Goal: Obtain resource: Download file/media

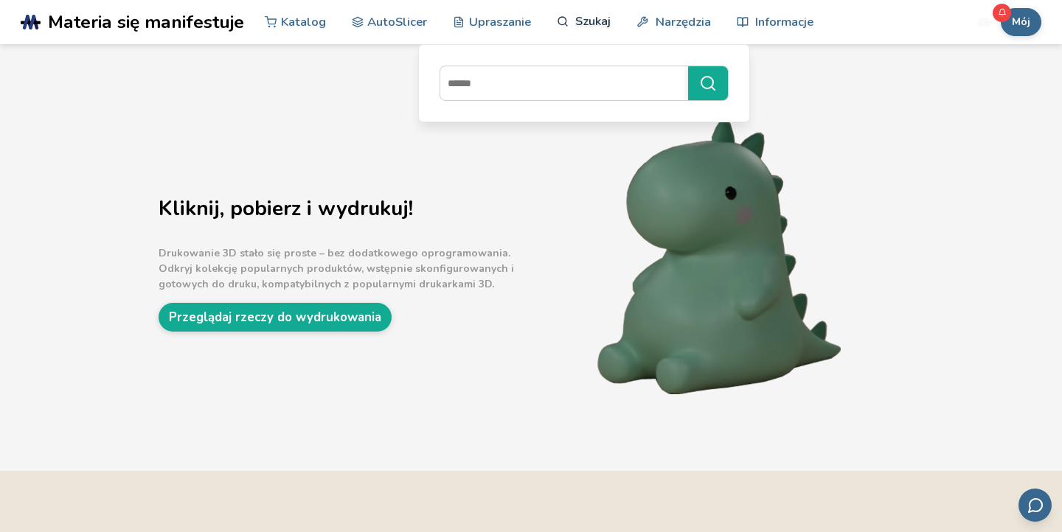
click at [586, 18] on font "Szukaj" at bounding box center [592, 21] width 35 height 17
click at [557, 85] on input at bounding box center [560, 83] width 240 height 27
click at [541, 86] on input at bounding box center [560, 83] width 240 height 27
type input "****"
click at [688, 66] on button "****" at bounding box center [708, 83] width 40 height 34
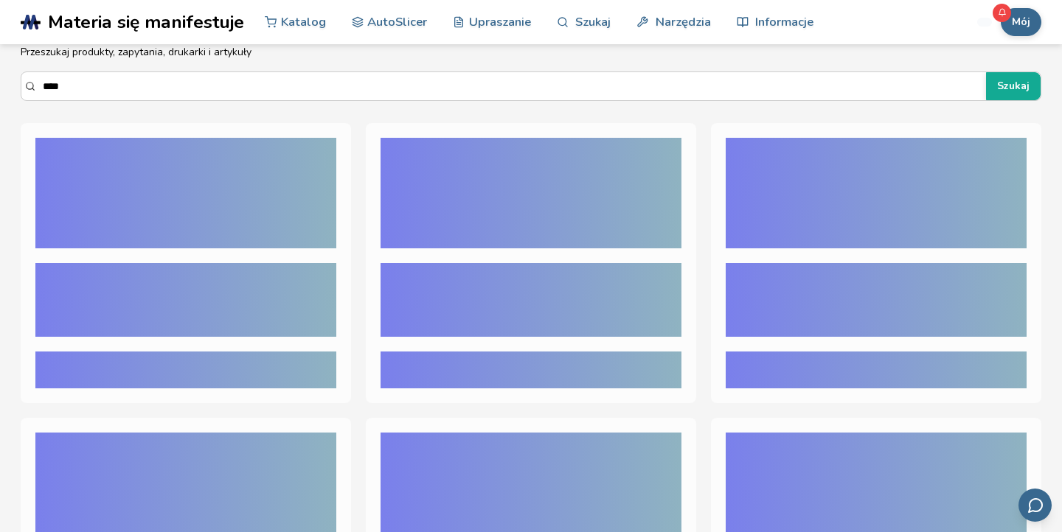
scroll to position [49, 0]
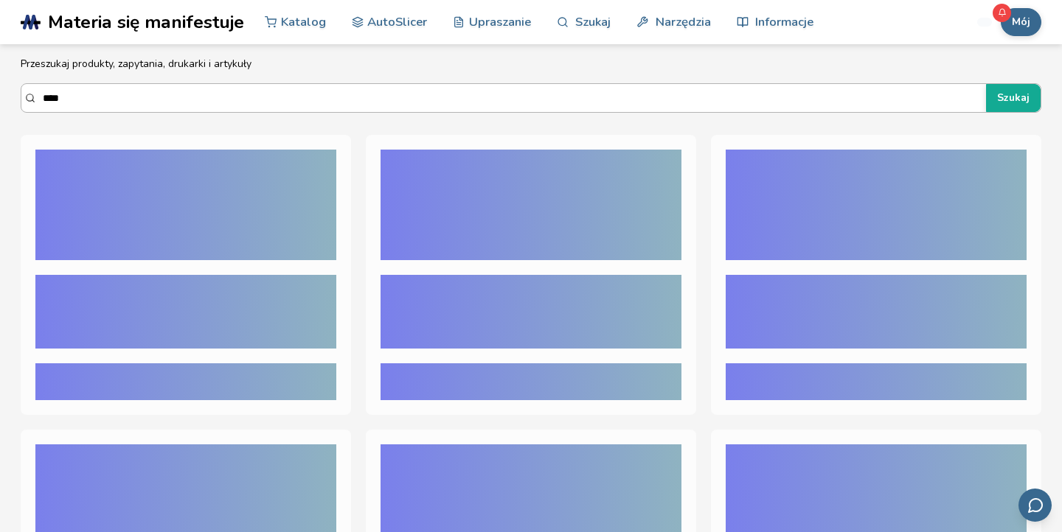
click at [398, 105] on input "****" at bounding box center [511, 98] width 936 height 27
type input "*"
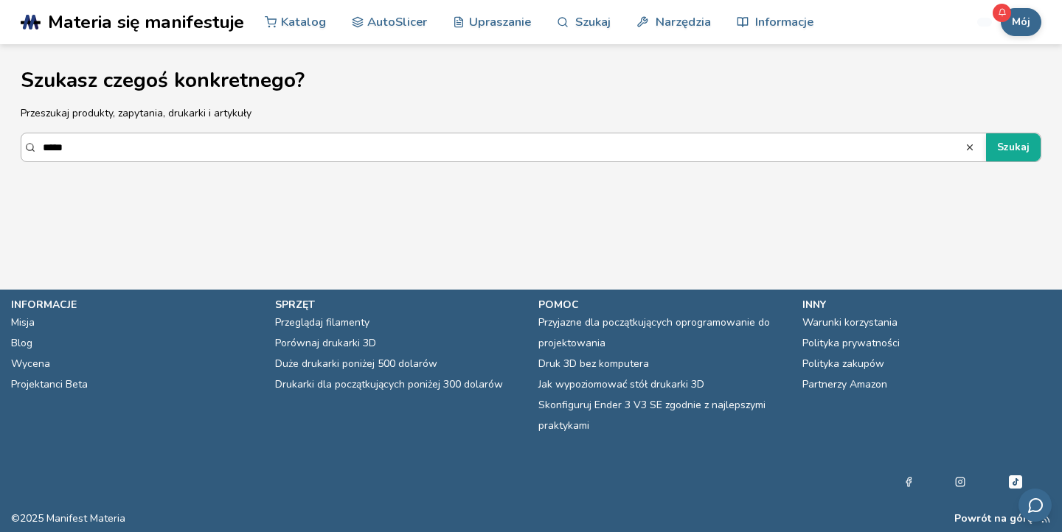
click at [986, 133] on button "Szukaj" at bounding box center [1013, 147] width 55 height 28
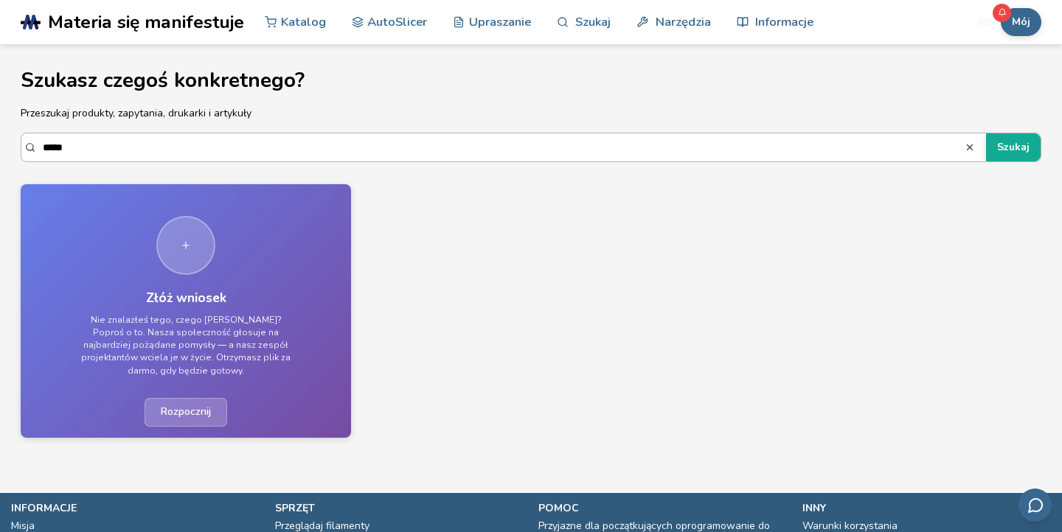
click at [90, 144] on input "*****" at bounding box center [504, 147] width 922 height 27
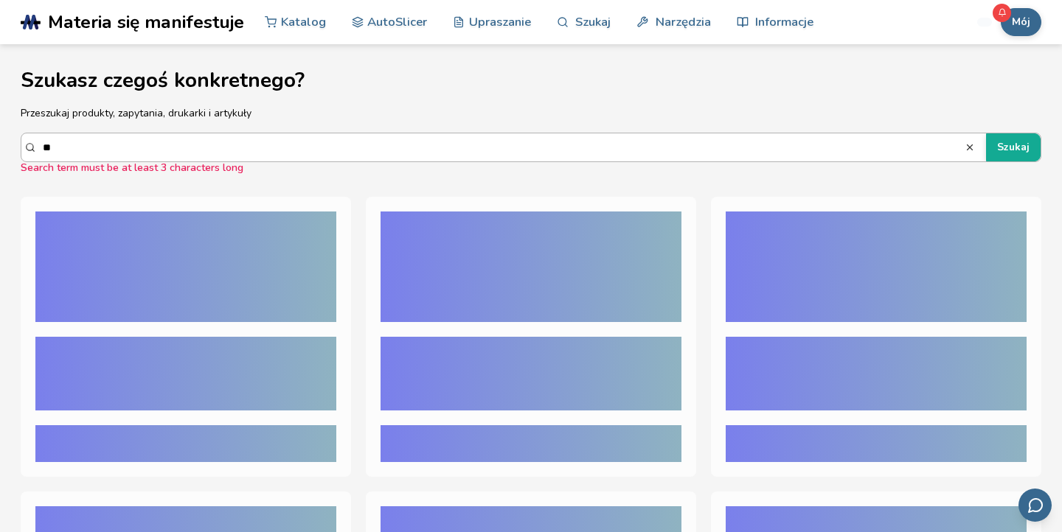
type input "*"
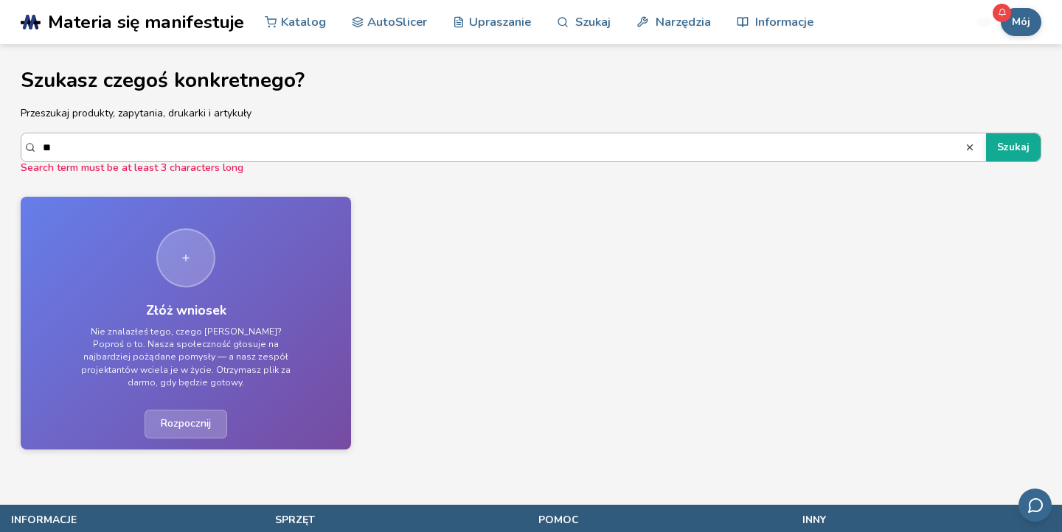
type input "*"
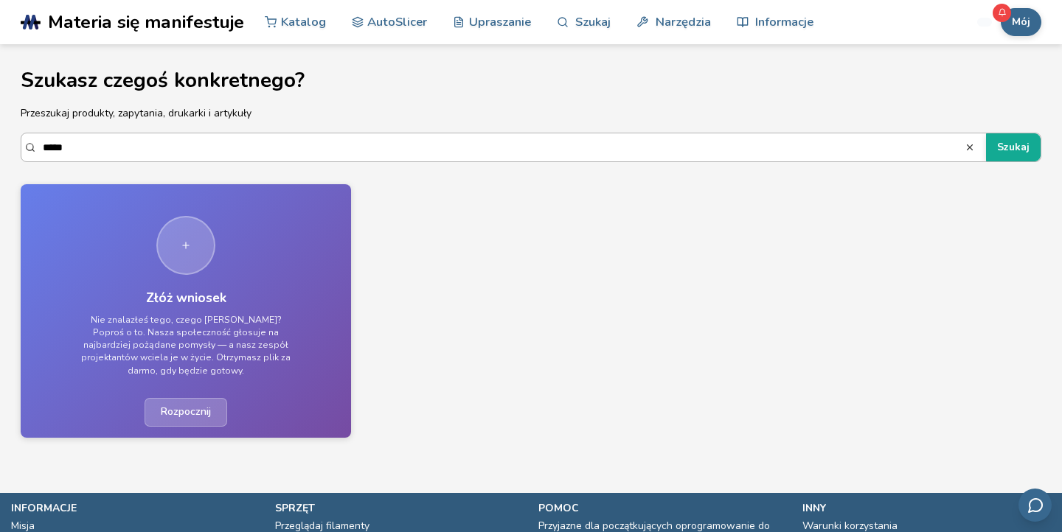
click at [986, 133] on button "Szukaj" at bounding box center [1013, 147] width 55 height 28
click at [194, 136] on input "*****" at bounding box center [504, 147] width 922 height 27
click at [194, 153] on input "*****" at bounding box center [504, 147] width 922 height 27
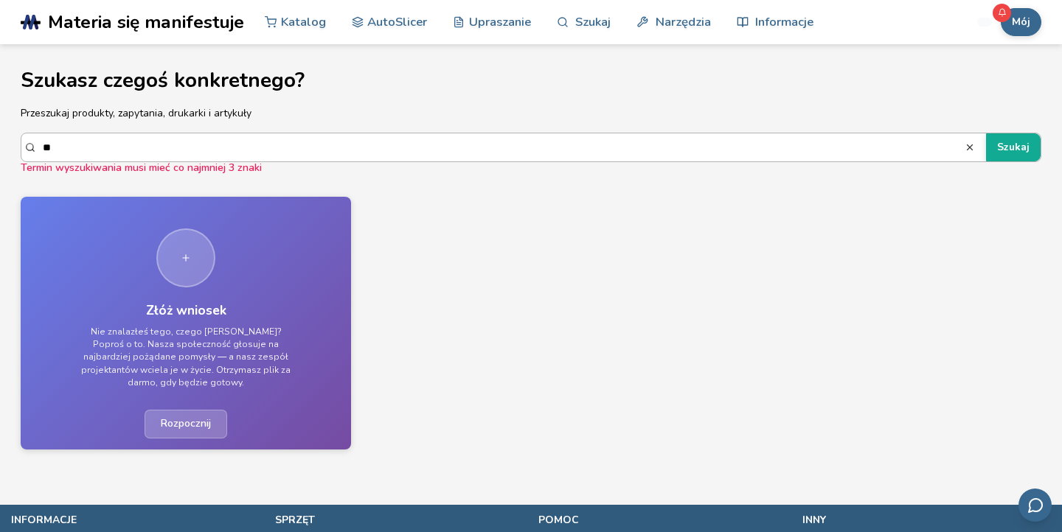
type input "*"
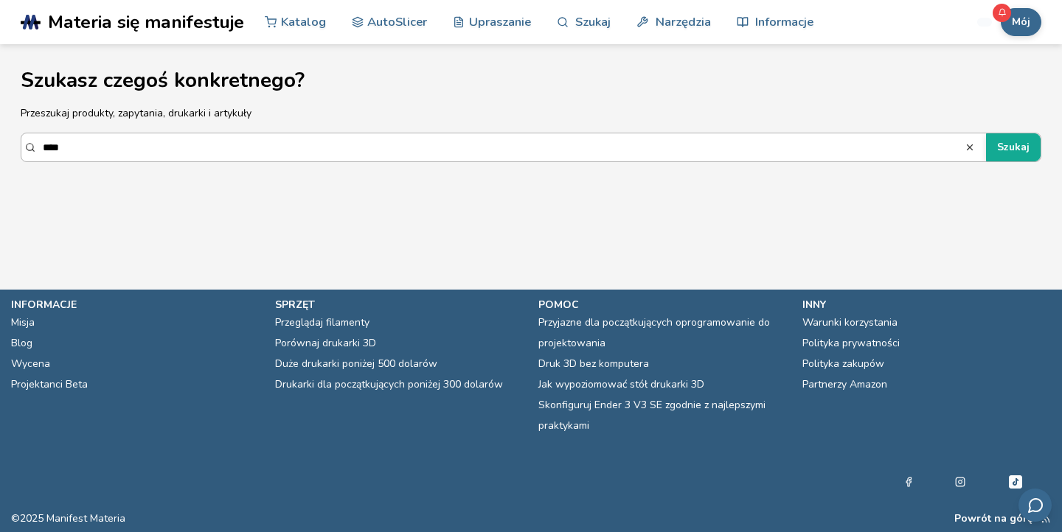
type input "****"
click at [986, 133] on button "Szukaj" at bounding box center [1013, 147] width 55 height 28
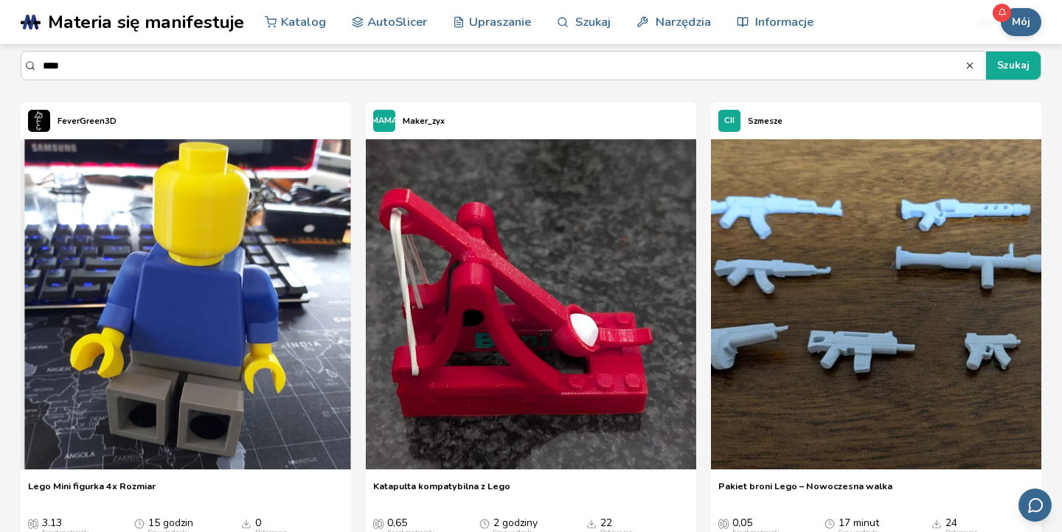
scroll to position [89, 0]
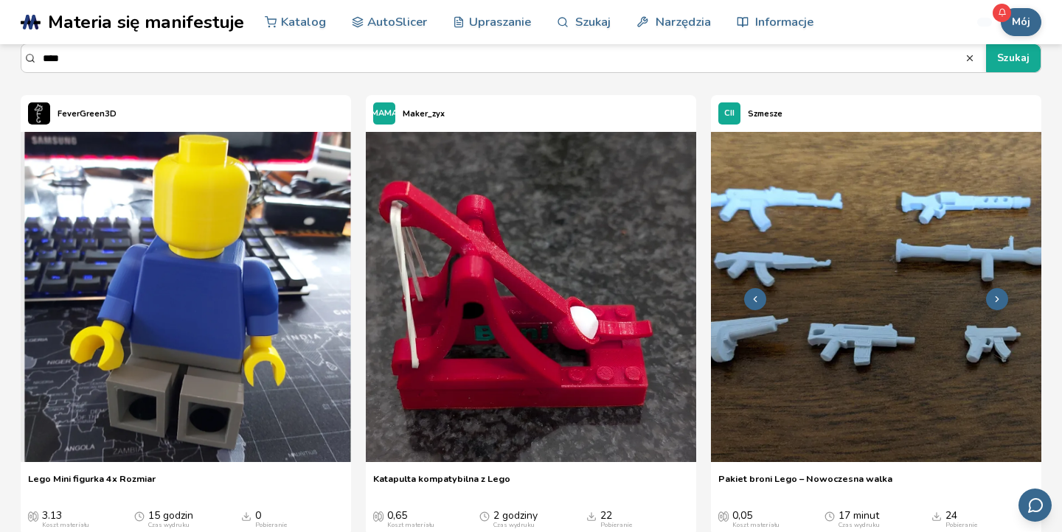
click at [909, 298] on img at bounding box center [876, 297] width 330 height 330
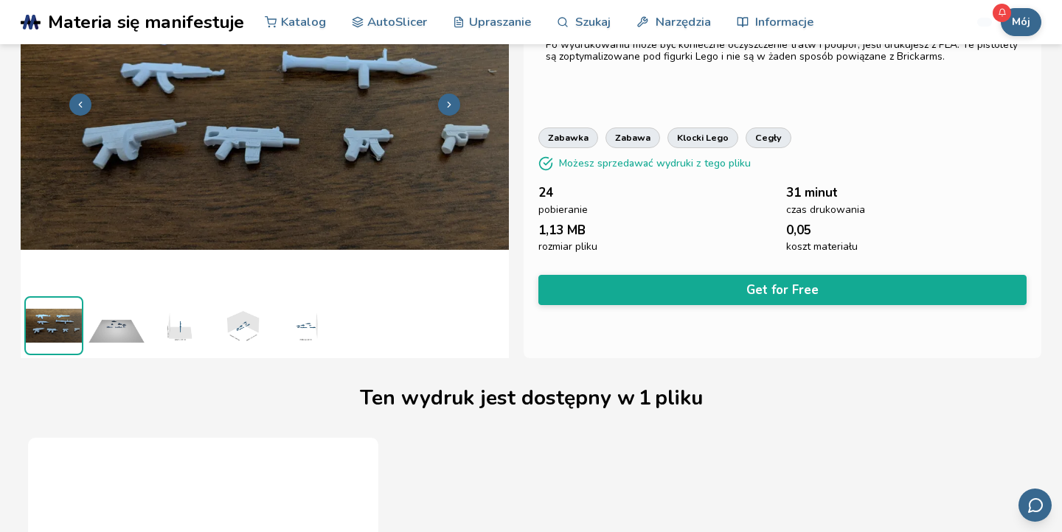
scroll to position [130, 0]
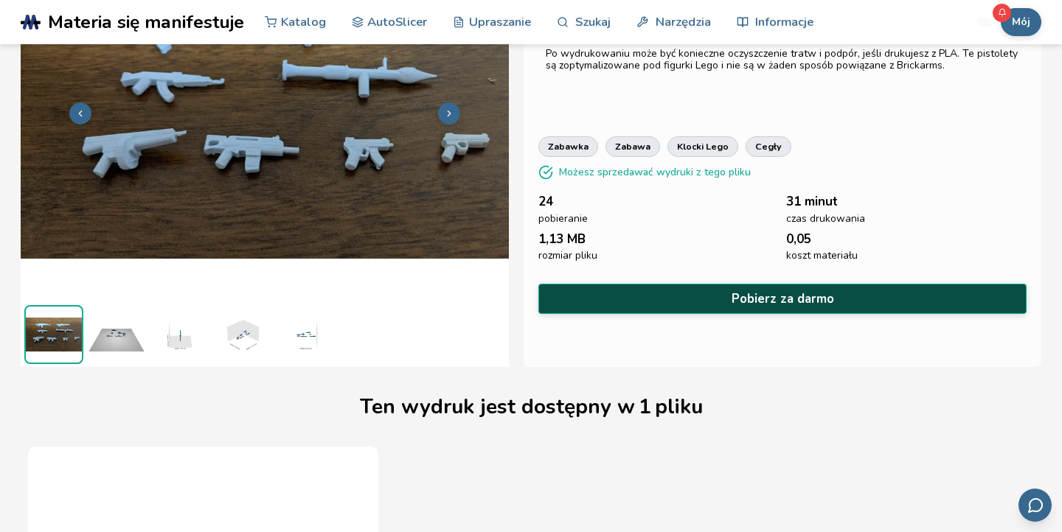
click at [652, 301] on button "Pobierz za darmo" at bounding box center [782, 299] width 488 height 30
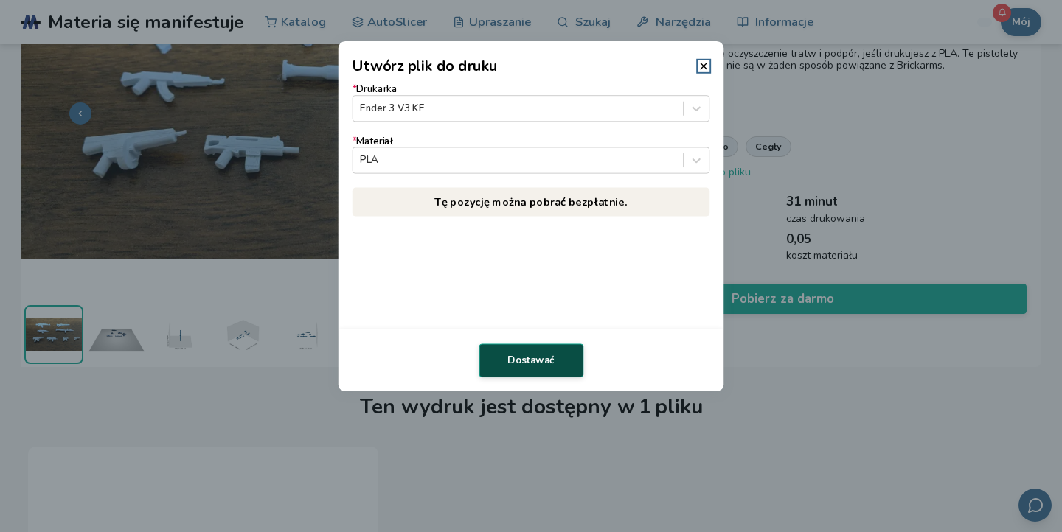
click at [545, 364] on font "Dostawać" at bounding box center [530, 360] width 47 height 13
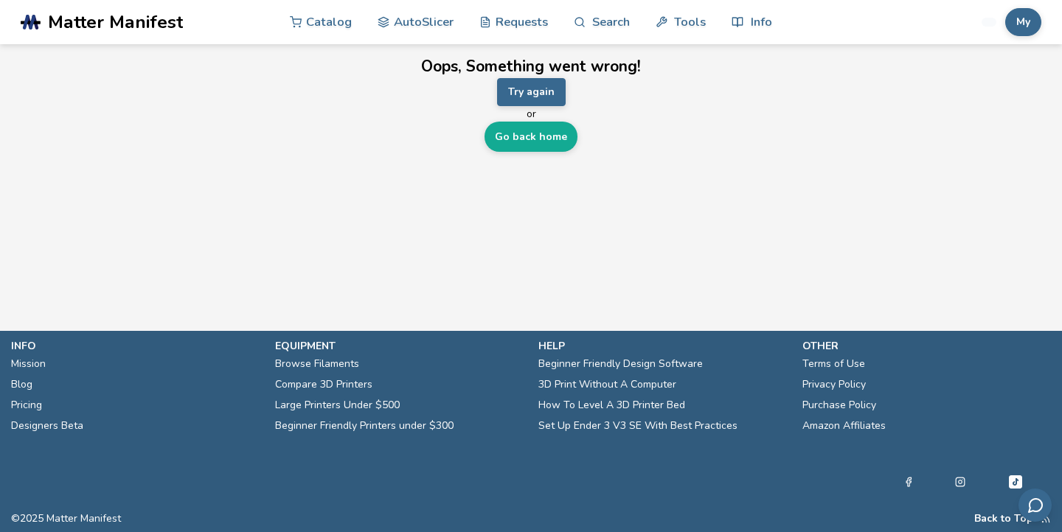
scroll to position [0, 0]
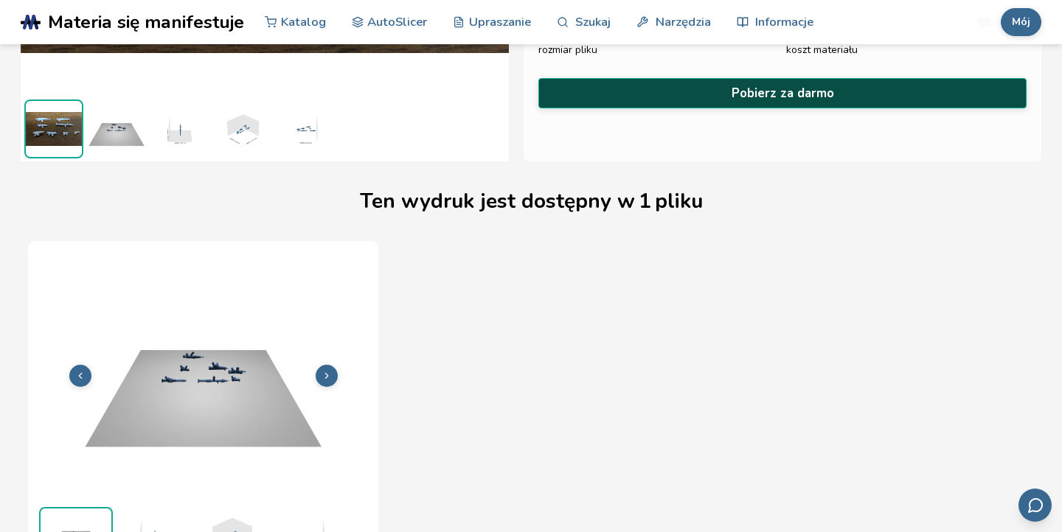
click at [815, 95] on font "Pobierz za darmo" at bounding box center [782, 93] width 102 height 17
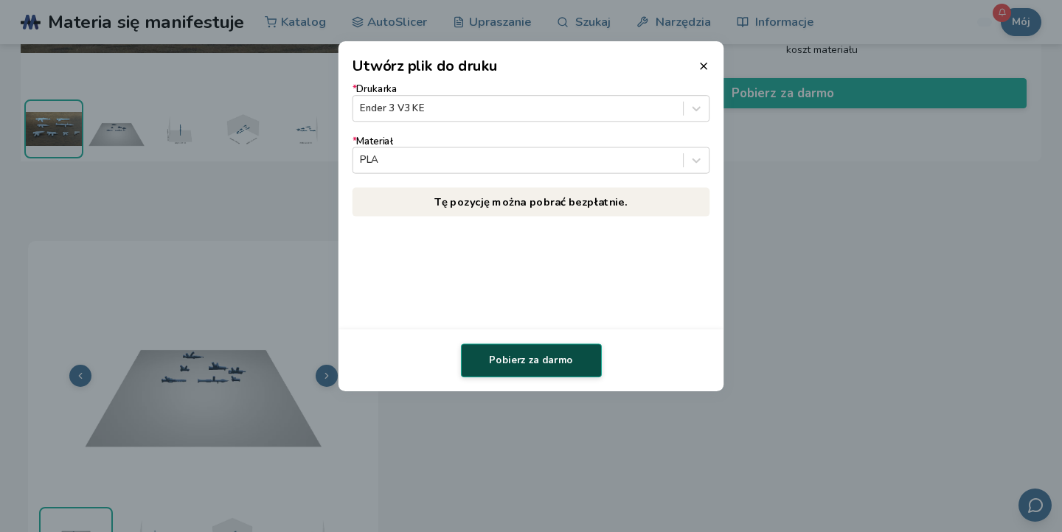
click at [521, 367] on button "Pobierz za darmo" at bounding box center [531, 361] width 141 height 34
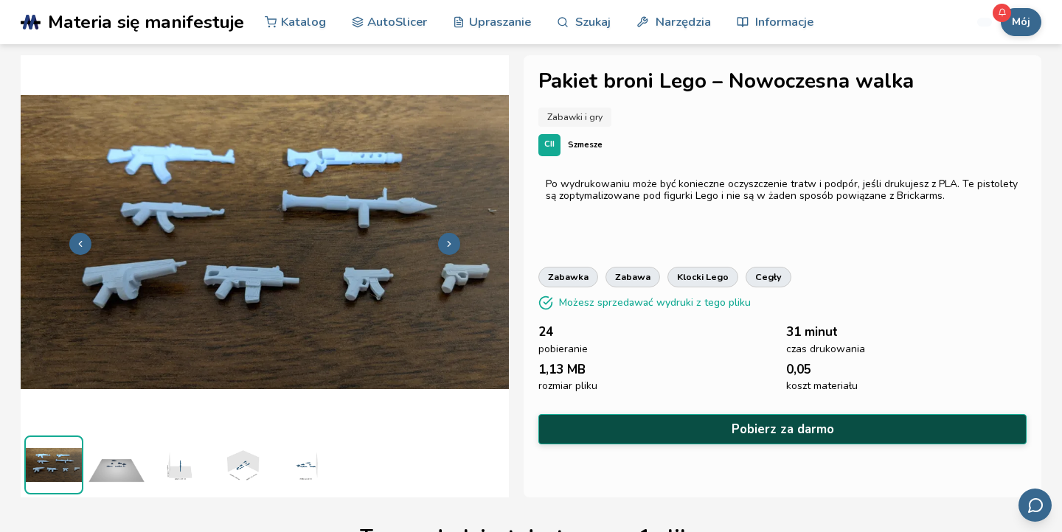
click at [706, 430] on button "Pobierz za darmo" at bounding box center [782, 429] width 488 height 30
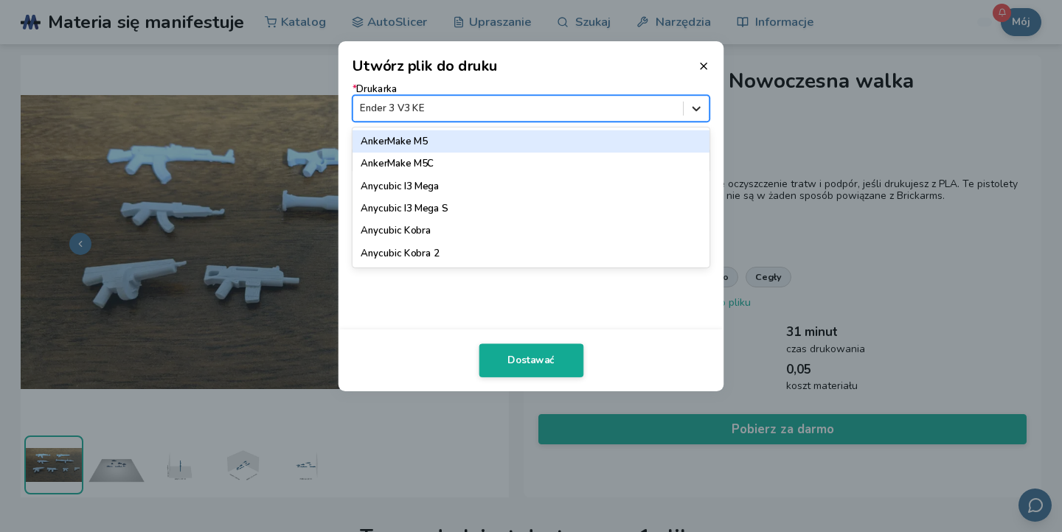
click at [695, 112] on icon at bounding box center [696, 109] width 14 height 14
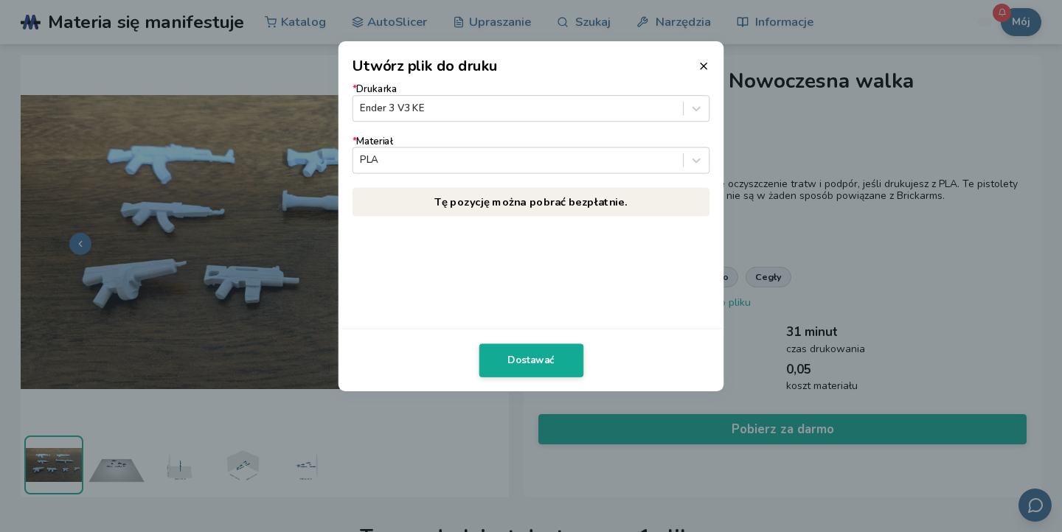
click at [459, 349] on div "Dostawać" at bounding box center [531, 361] width 358 height 34
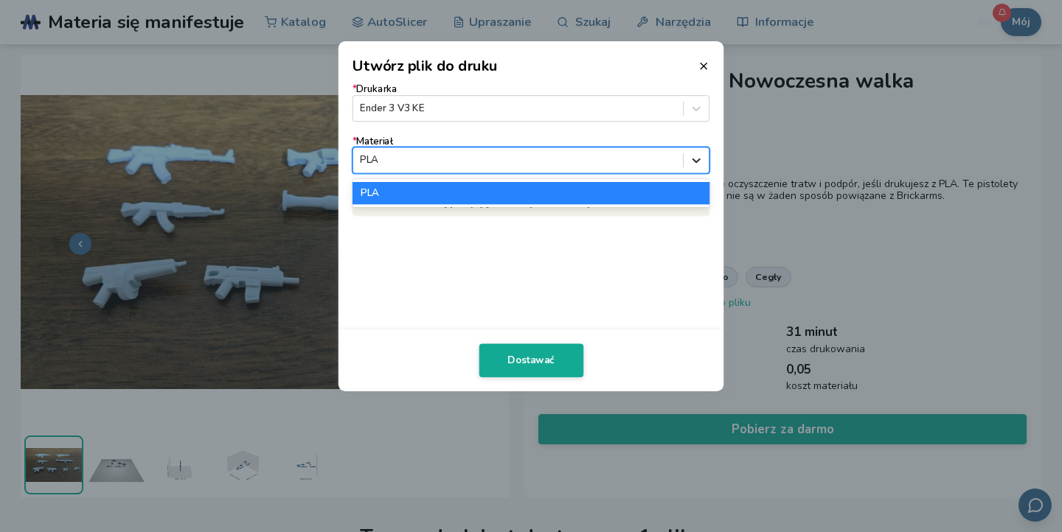
click at [697, 158] on icon at bounding box center [696, 160] width 14 height 14
click at [697, 157] on icon at bounding box center [696, 160] width 14 height 14
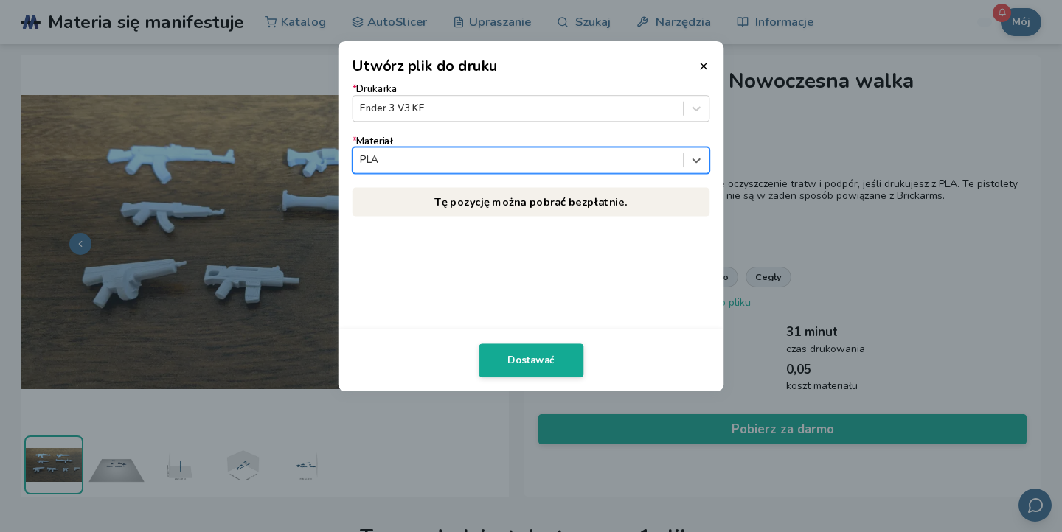
click at [481, 282] on div "* Drukarka Ender 3 V3 KE * Materiał PLA Tę pozycję można pobrać bezpłatnie." at bounding box center [531, 203] width 386 height 253
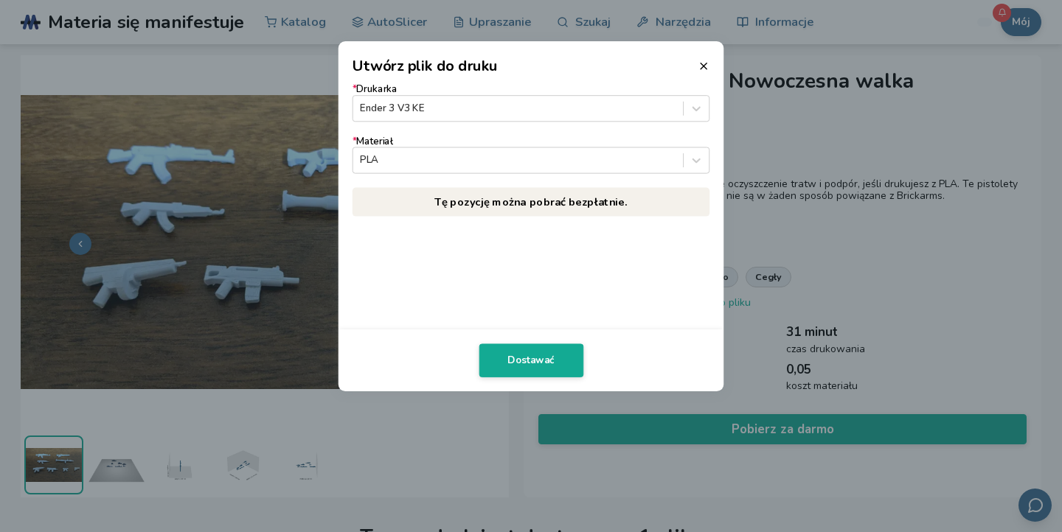
click at [509, 203] on font "Tę pozycję można pobrać bezpłatnie." at bounding box center [530, 202] width 192 height 15
click at [523, 354] on font "Dostawać" at bounding box center [530, 360] width 47 height 13
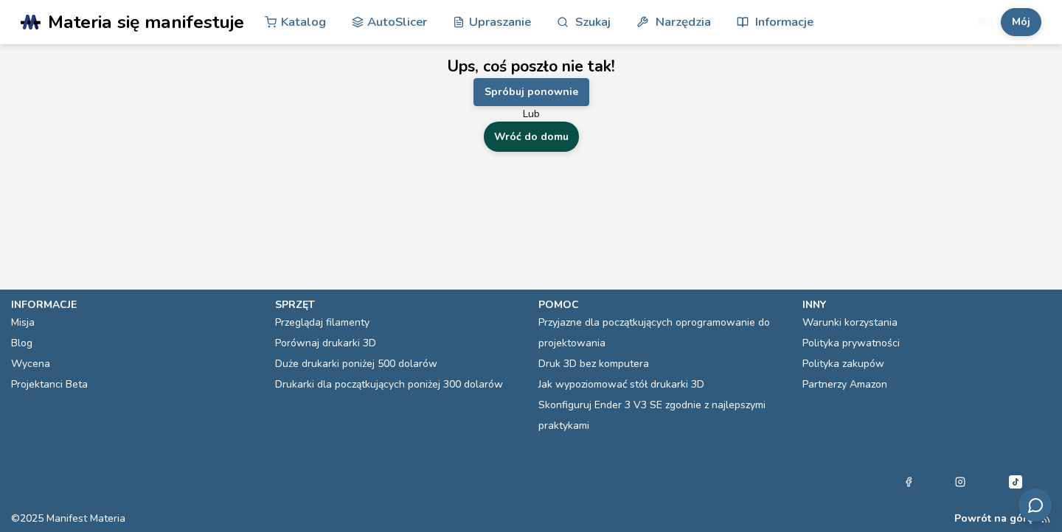
click at [540, 143] on font "Wróć do domu" at bounding box center [531, 137] width 74 height 14
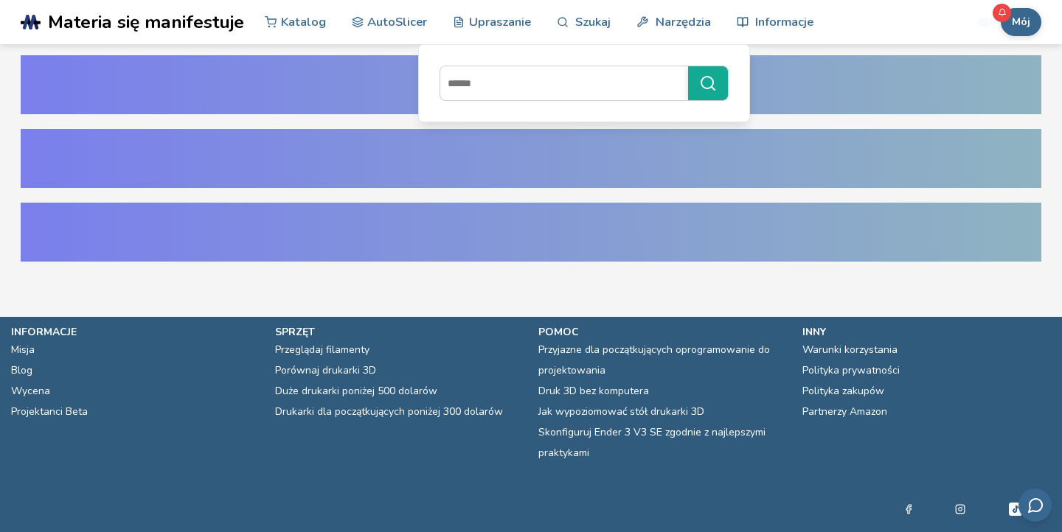
scroll to position [27, 0]
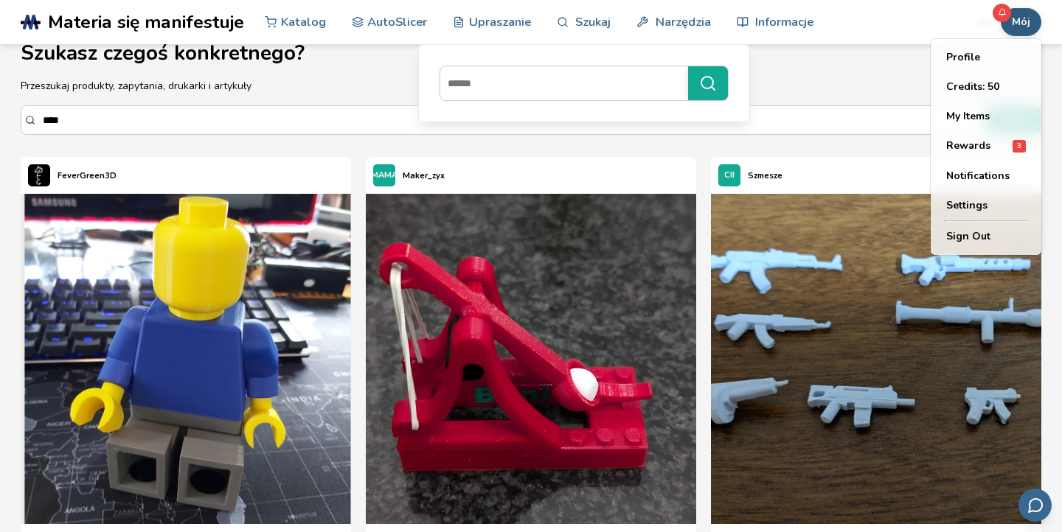
click at [1015, 22] on font "Mój" at bounding box center [1020, 22] width 18 height 14
click at [1006, 108] on button "Moje przedmioty" at bounding box center [987, 116] width 107 height 29
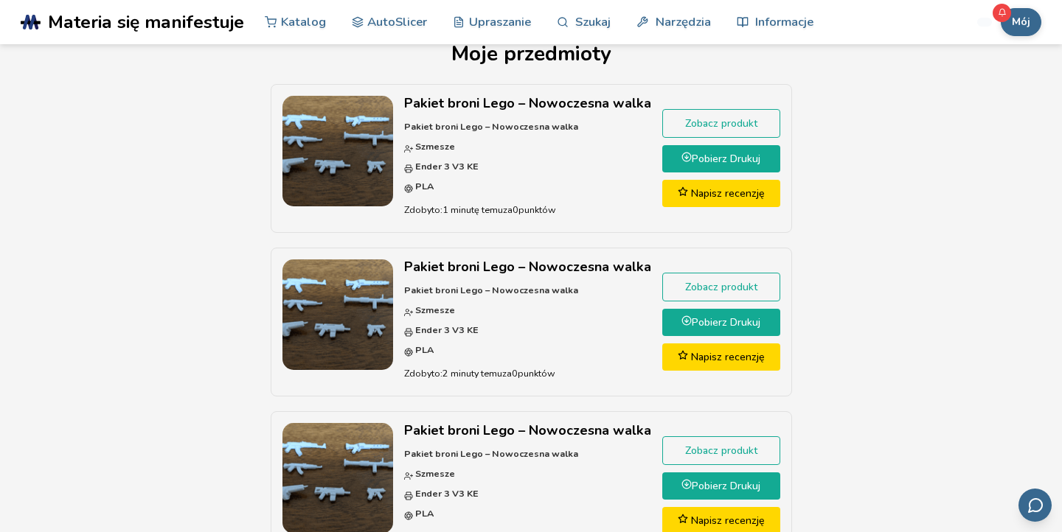
click at [737, 162] on font "Pobierz Drukuj" at bounding box center [726, 159] width 69 height 14
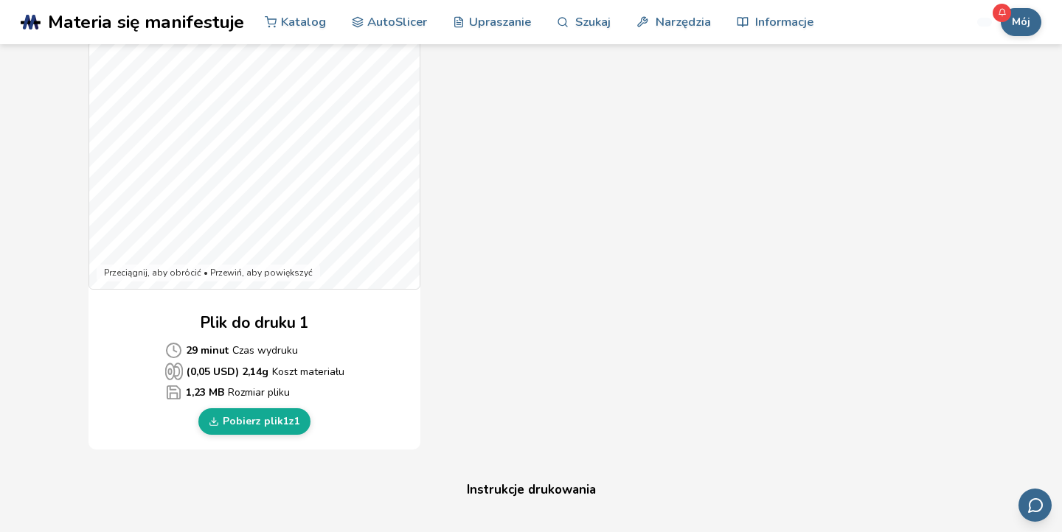
scroll to position [465, 0]
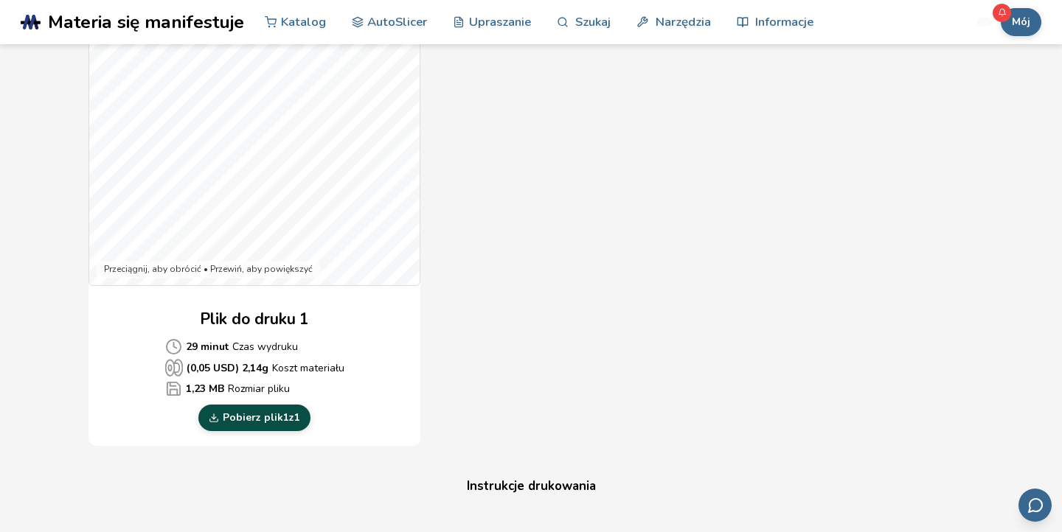
click at [285, 416] on font "1" at bounding box center [286, 418] width 6 height 14
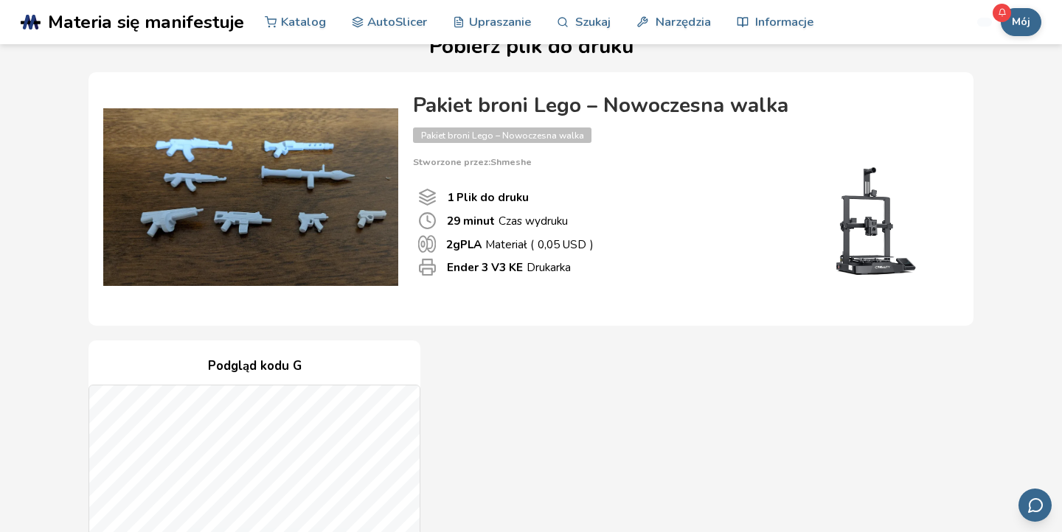
scroll to position [0, 0]
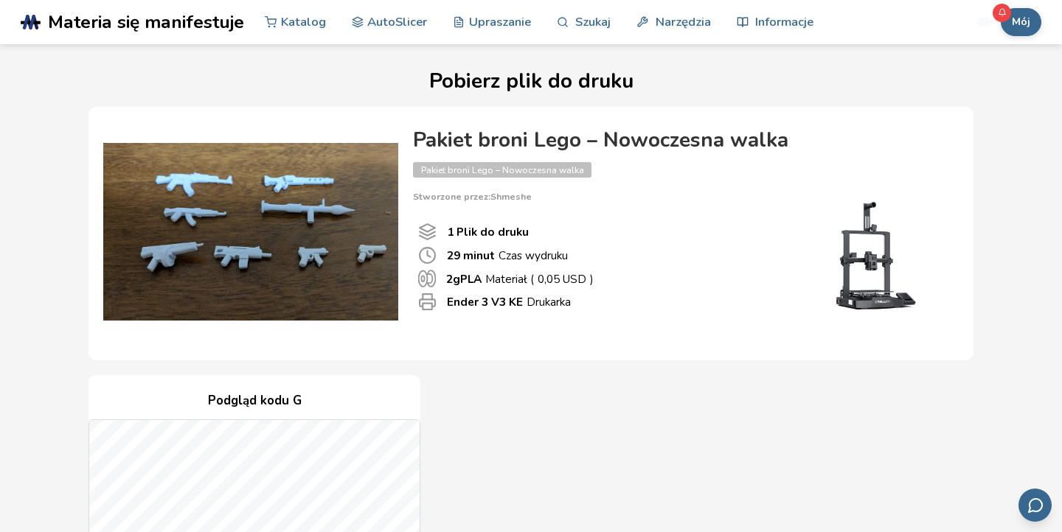
click at [339, 209] on img at bounding box center [250, 232] width 295 height 221
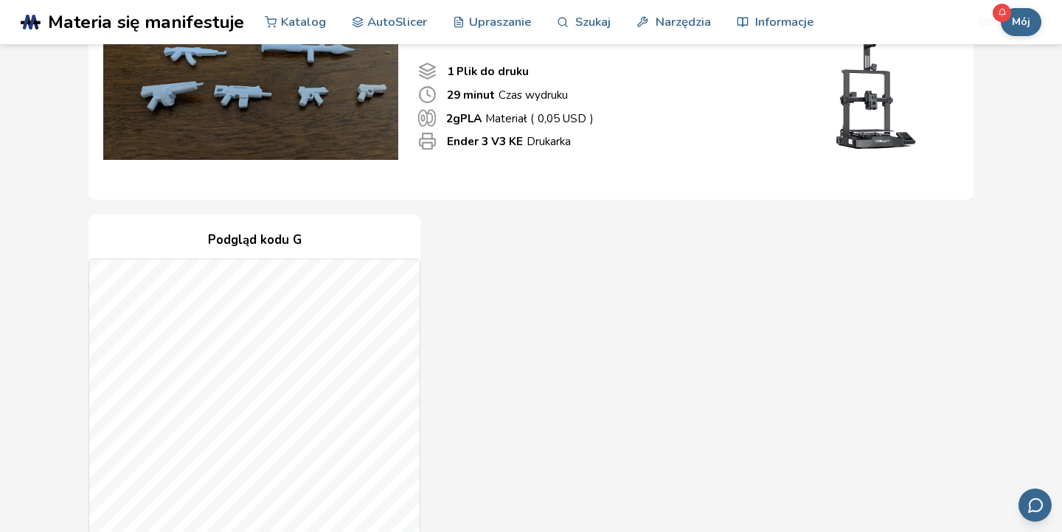
scroll to position [152, 0]
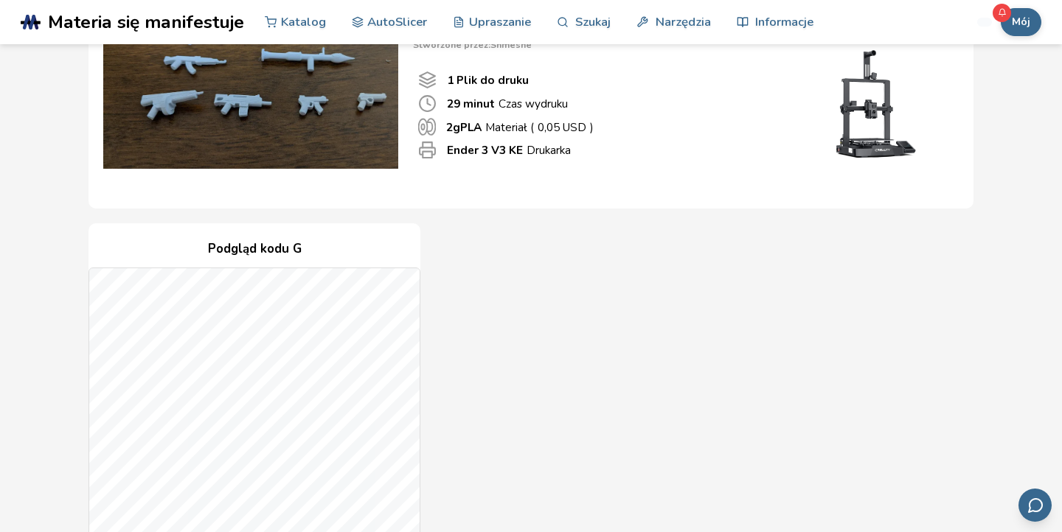
click at [259, 257] on font "Podgląd kodu G" at bounding box center [255, 249] width 94 height 23
click at [267, 250] on font "Podgląd kodu G" at bounding box center [255, 248] width 94 height 17
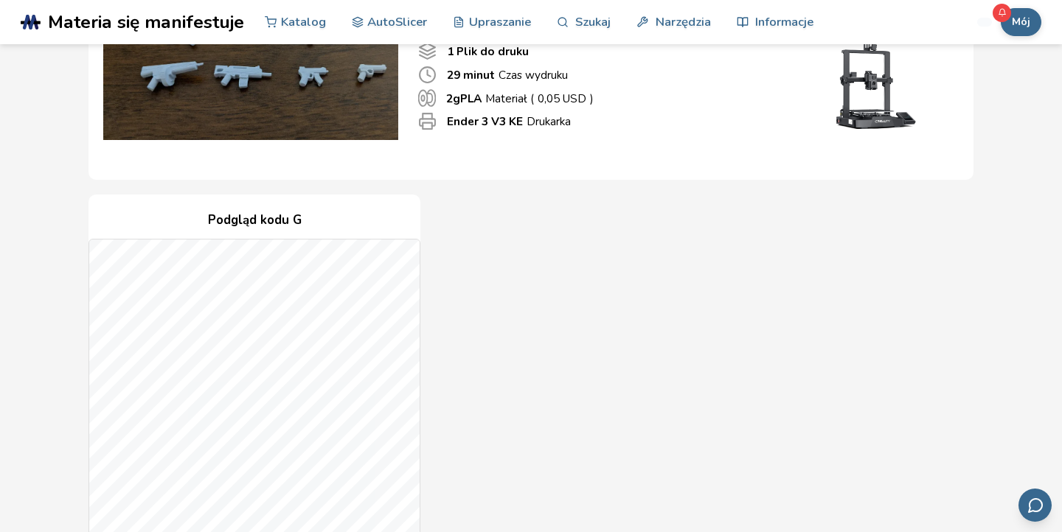
scroll to position [178, 0]
